Goal: Task Accomplishment & Management: Use online tool/utility

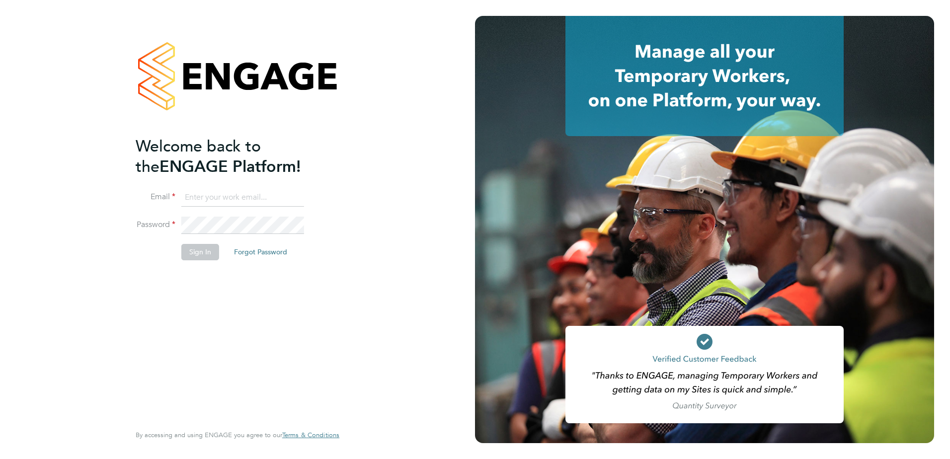
type input "kevin.shannon@vistry.co.uk"
click at [199, 258] on button "Sign In" at bounding box center [200, 252] width 38 height 16
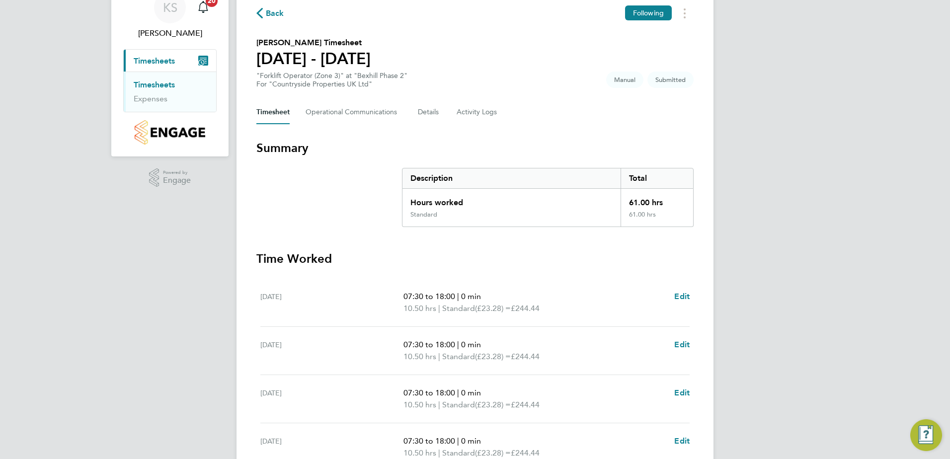
scroll to position [279, 0]
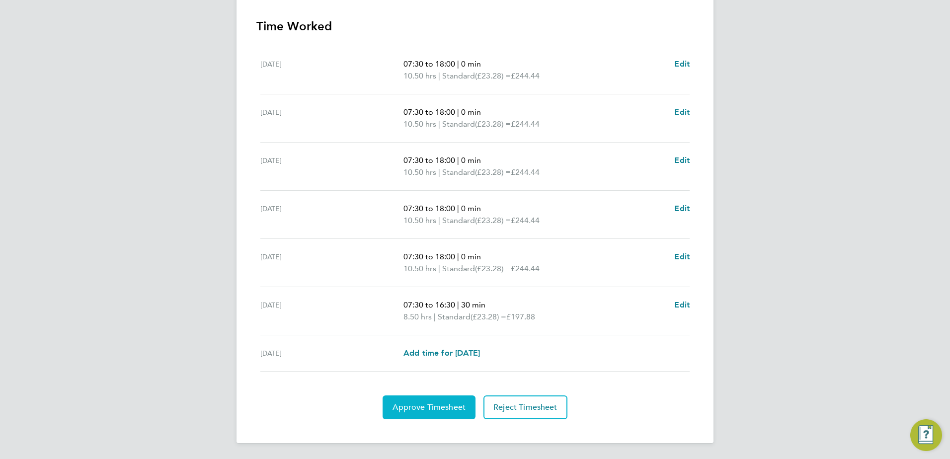
click at [441, 403] on span "Approve Timesheet" at bounding box center [429, 408] width 73 height 10
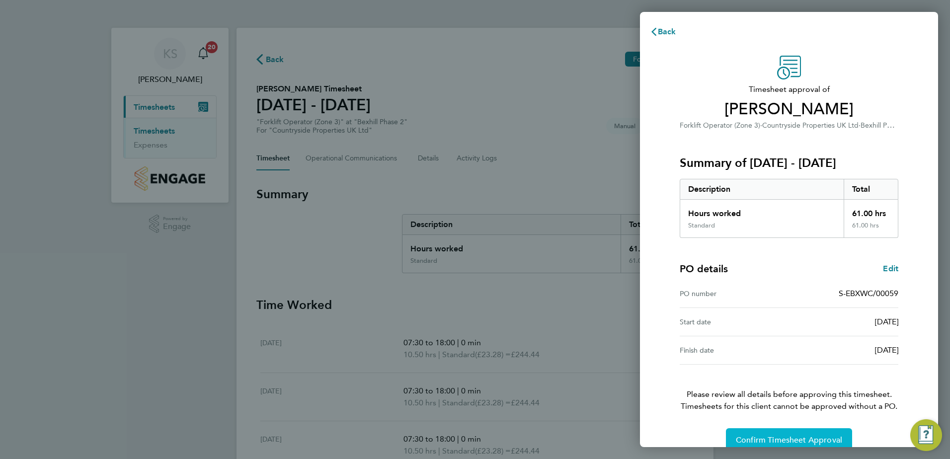
click at [744, 433] on button "Confirm Timesheet Approval" at bounding box center [789, 440] width 126 height 24
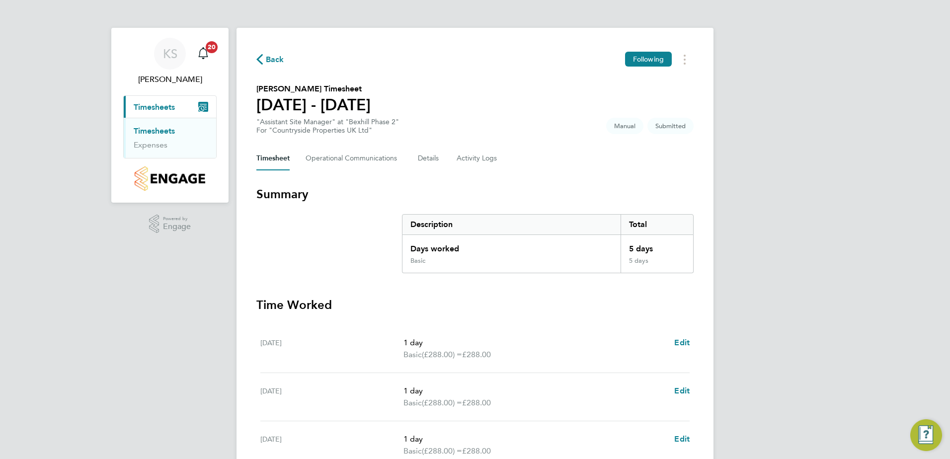
scroll to position [249, 0]
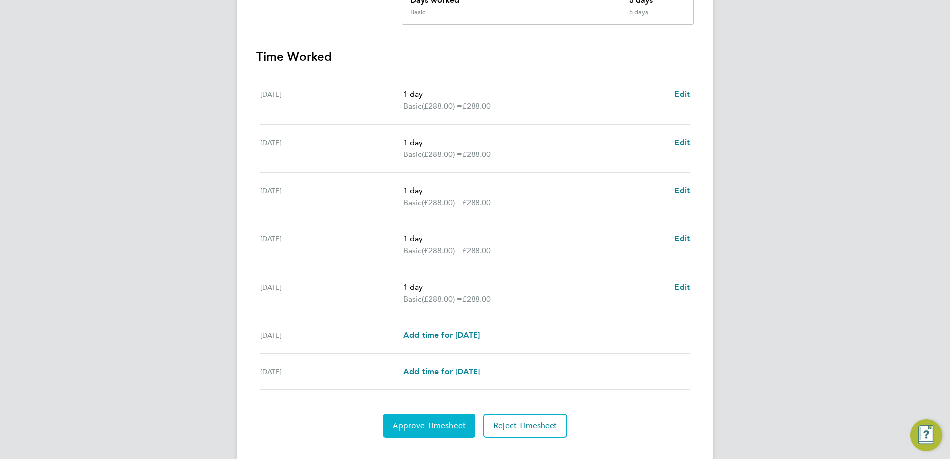
click at [421, 419] on button "Approve Timesheet" at bounding box center [429, 426] width 93 height 24
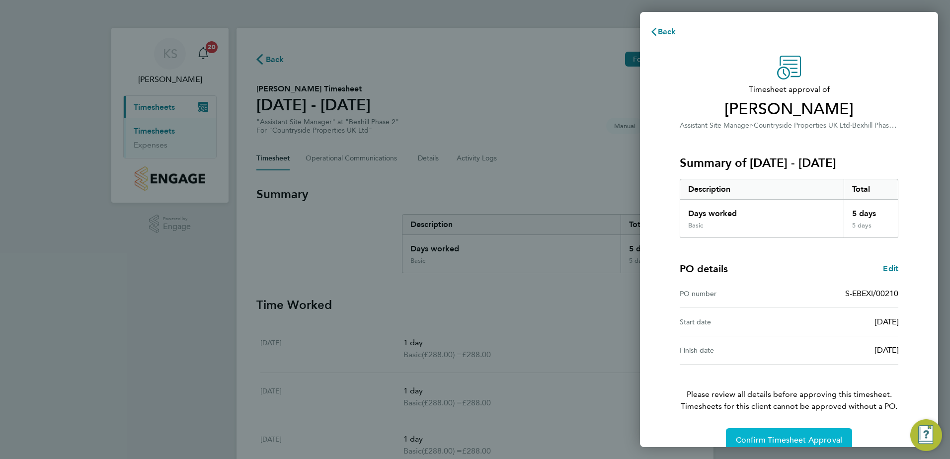
click at [760, 438] on span "Confirm Timesheet Approval" at bounding box center [789, 440] width 106 height 10
